Goal: Transaction & Acquisition: Purchase product/service

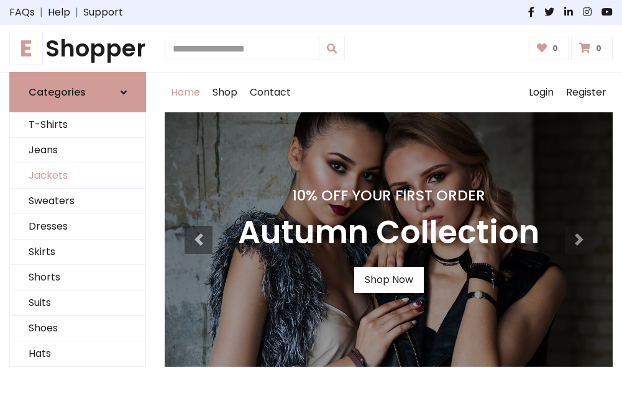
click at [78, 176] on link "Jackets" at bounding box center [77, 175] width 135 height 25
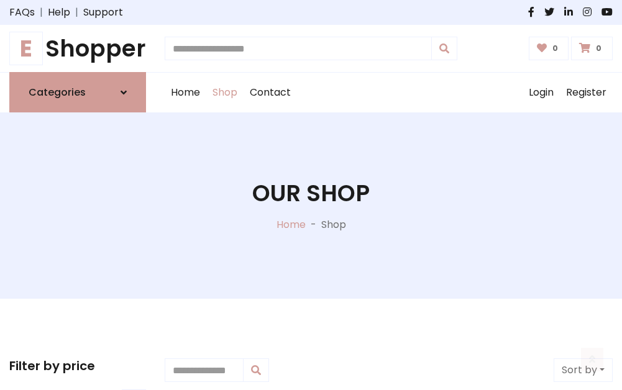
scroll to position [562, 0]
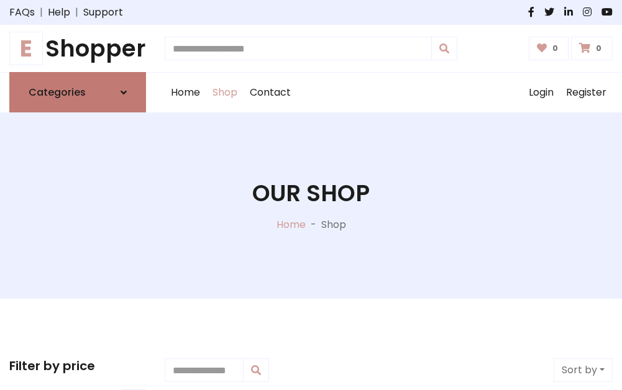
click at [78, 93] on h6 "Categories" at bounding box center [57, 92] width 57 height 12
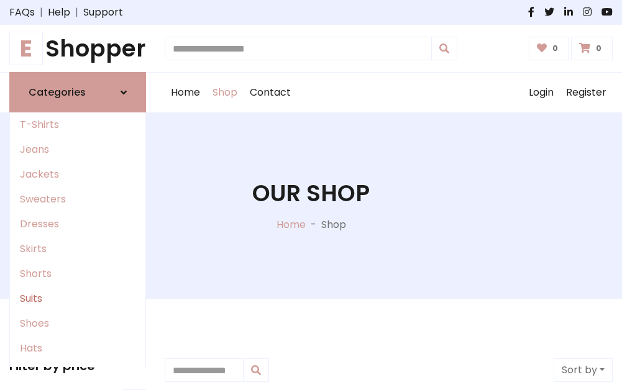
click at [78, 299] on link "Suits" at bounding box center [77, 298] width 135 height 25
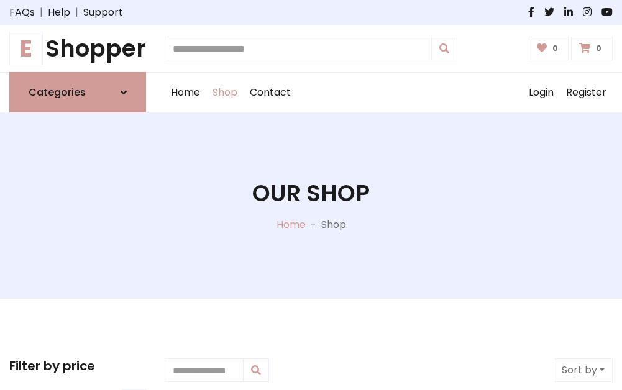
scroll to position [898, 0]
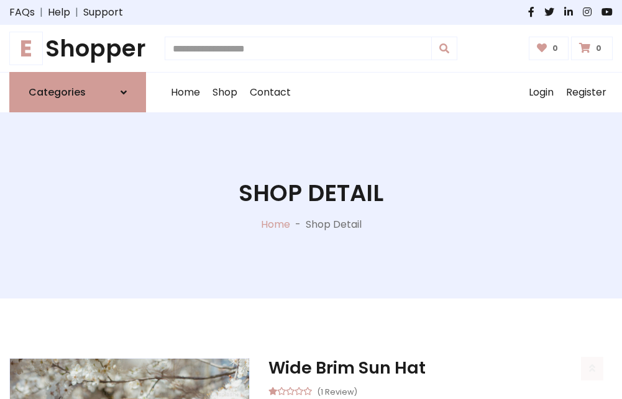
scroll to position [1161, 0]
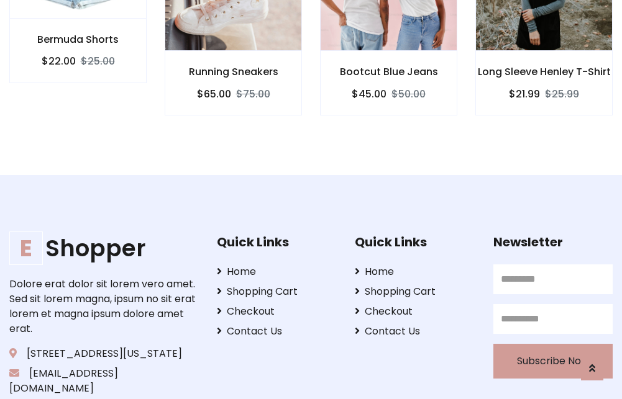
scroll to position [1160, 0]
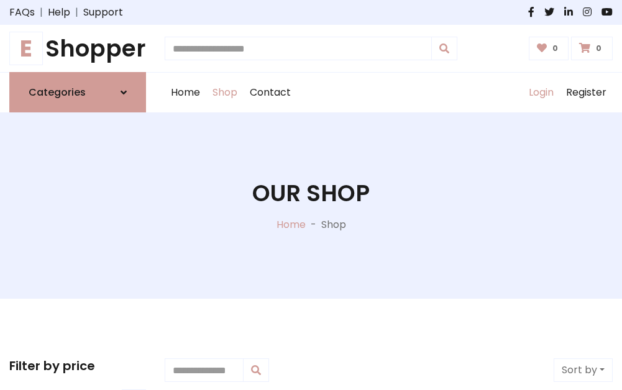
click at [540, 93] on link "Login" at bounding box center [540, 93] width 37 height 40
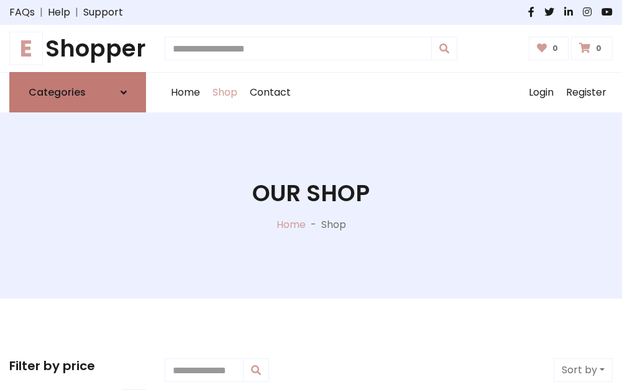
click at [124, 93] on icon at bounding box center [124, 93] width 6 height 10
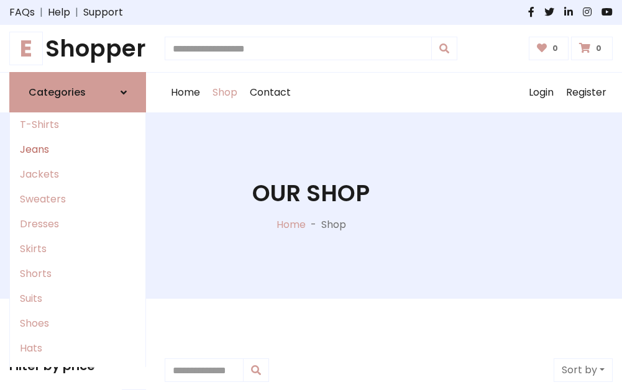
click at [78, 150] on link "Jeans" at bounding box center [77, 149] width 135 height 25
